Goal: Transaction & Acquisition: Purchase product/service

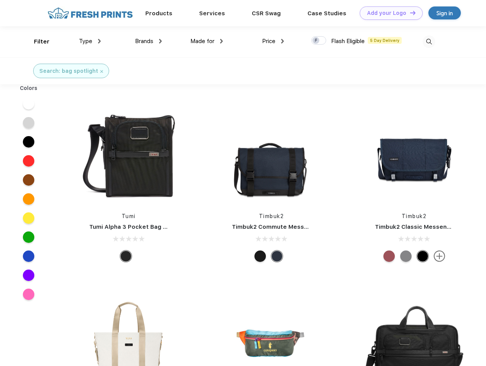
scroll to position [0, 0]
click at [388, 13] on link "Add your Logo Design Tool" at bounding box center [391, 12] width 63 height 13
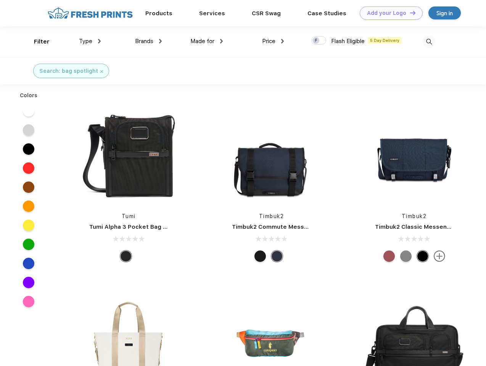
click at [0, 0] on div "Design Tool" at bounding box center [0, 0] width 0 height 0
click at [409, 13] on link "Add your Logo Design Tool" at bounding box center [391, 12] width 63 height 13
click at [37, 42] on div "Filter" at bounding box center [42, 41] width 16 height 9
click at [90, 41] on span "Type" at bounding box center [85, 41] width 13 height 7
click at [148, 41] on span "Brands" at bounding box center [144, 41] width 18 height 7
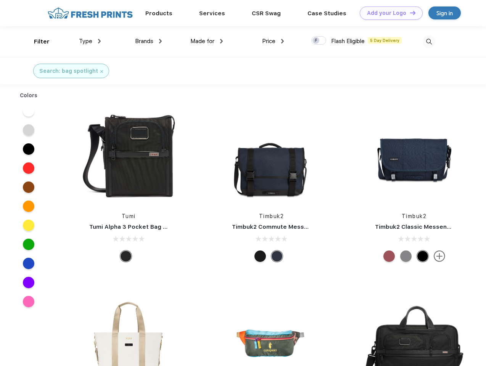
click at [207, 41] on span "Made for" at bounding box center [202, 41] width 24 height 7
click at [273, 41] on span "Price" at bounding box center [268, 41] width 13 height 7
click at [319, 41] on div at bounding box center [318, 40] width 15 height 8
click at [316, 41] on input "checkbox" at bounding box center [313, 38] width 5 height 5
click at [429, 42] on img at bounding box center [428, 41] width 13 height 13
